Goal: Task Accomplishment & Management: Manage account settings

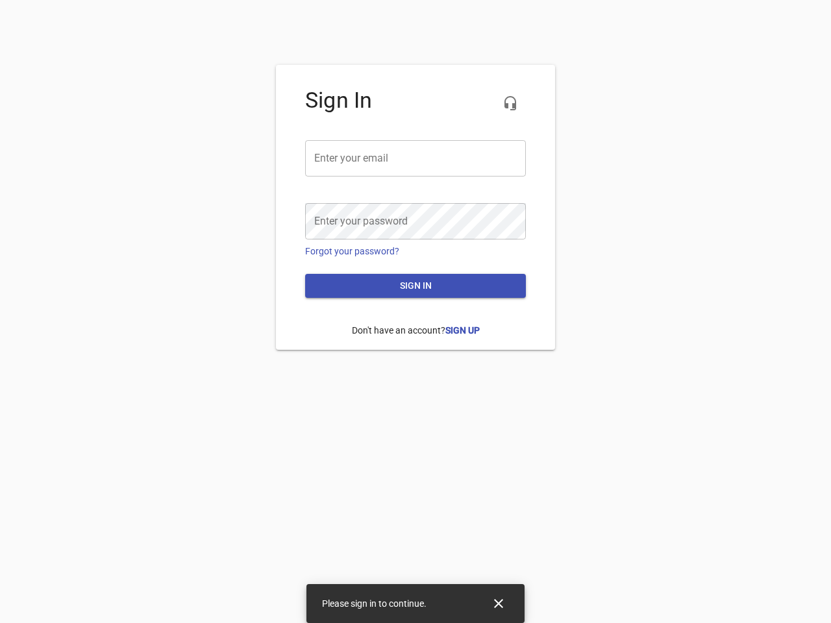
click at [510, 103] on icon "button" at bounding box center [511, 103] width 16 height 16
click at [416, 158] on input "email" at bounding box center [415, 158] width 221 height 36
click at [499, 604] on icon "Close" at bounding box center [498, 603] width 9 height 9
